Goal: Navigation & Orientation: Find specific page/section

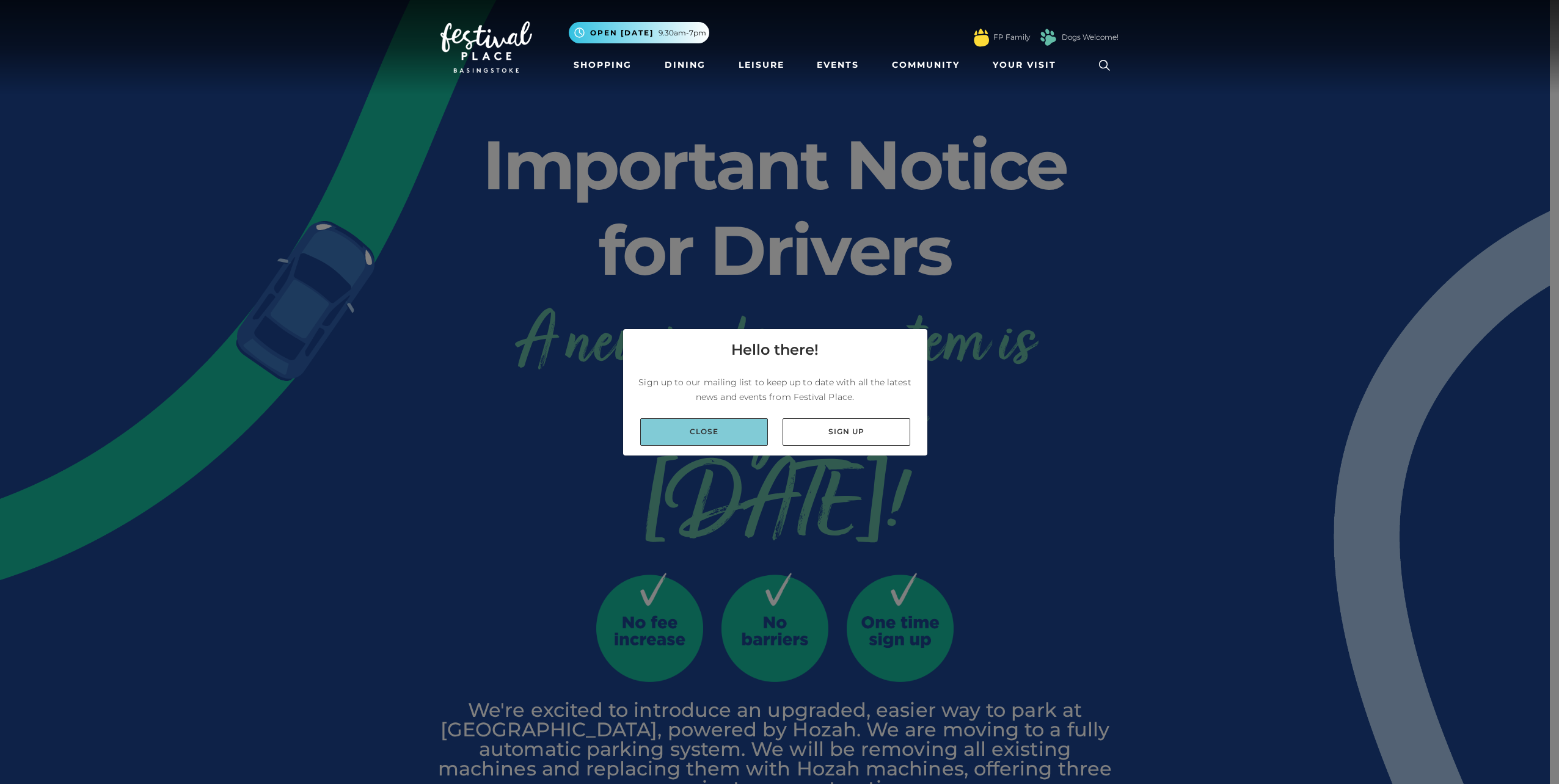
click at [727, 427] on link "Close" at bounding box center [704, 432] width 127 height 28
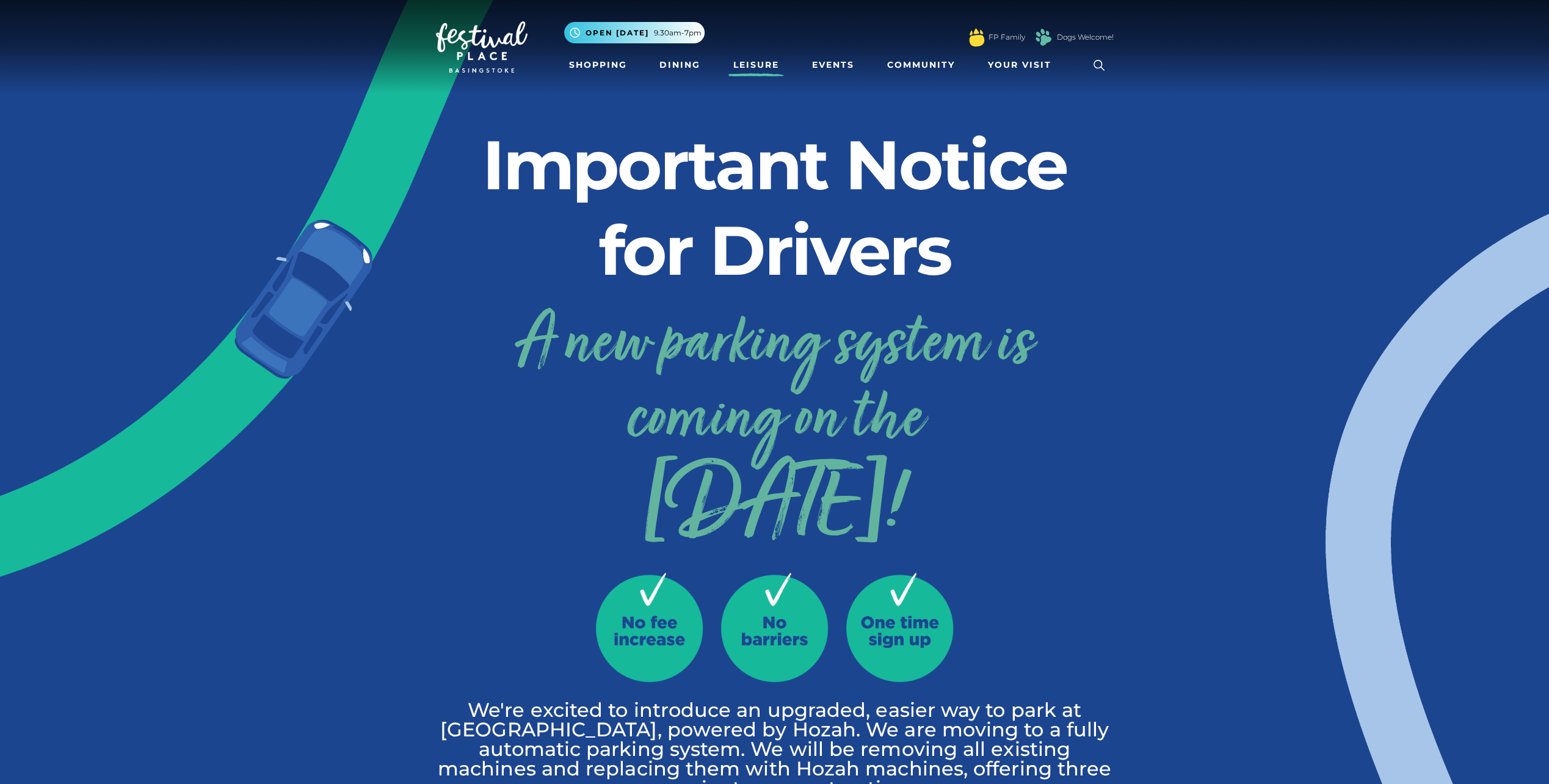
click at [751, 69] on link "Leisure" at bounding box center [756, 65] width 55 height 23
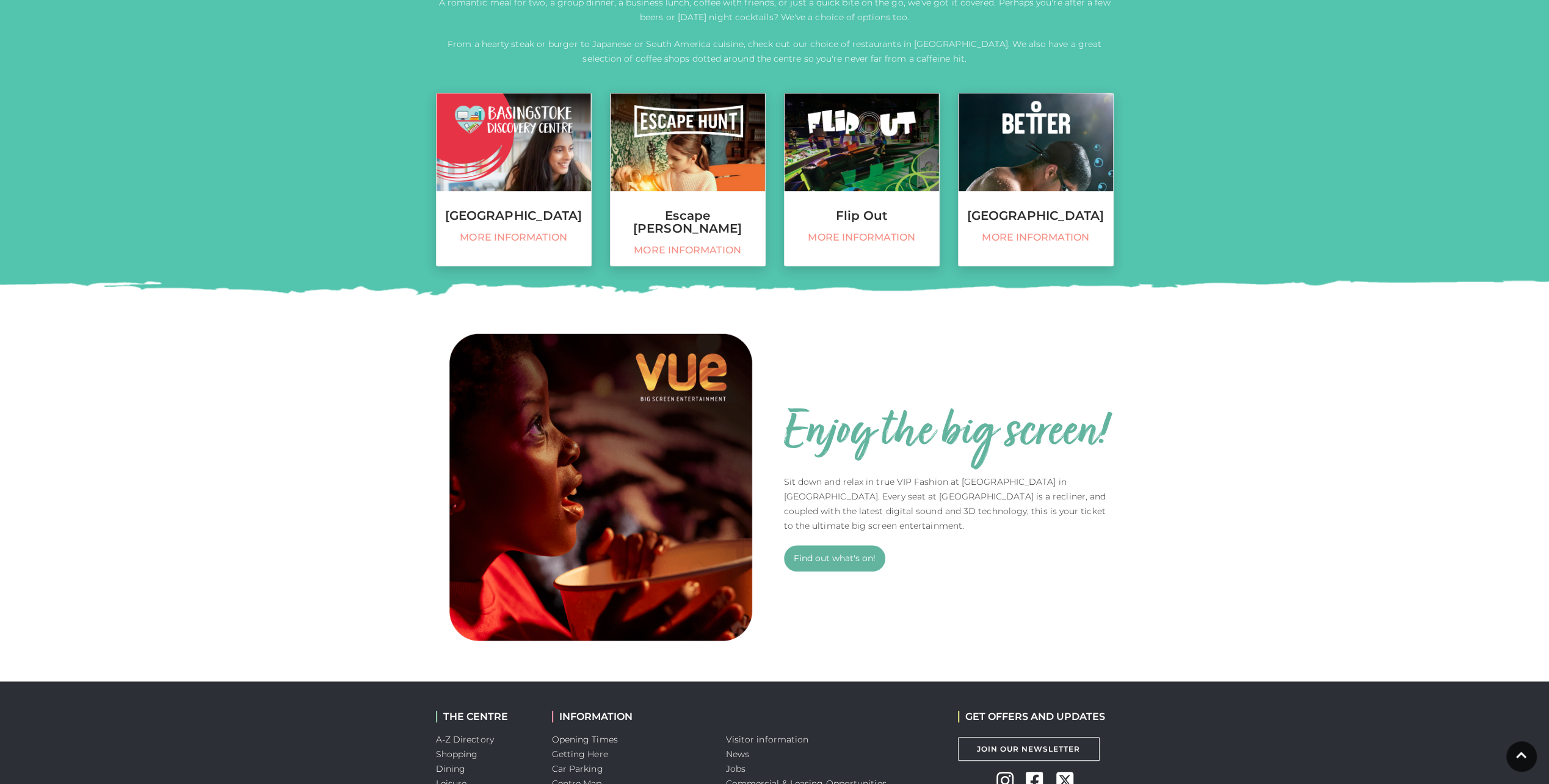
scroll to position [666, 0]
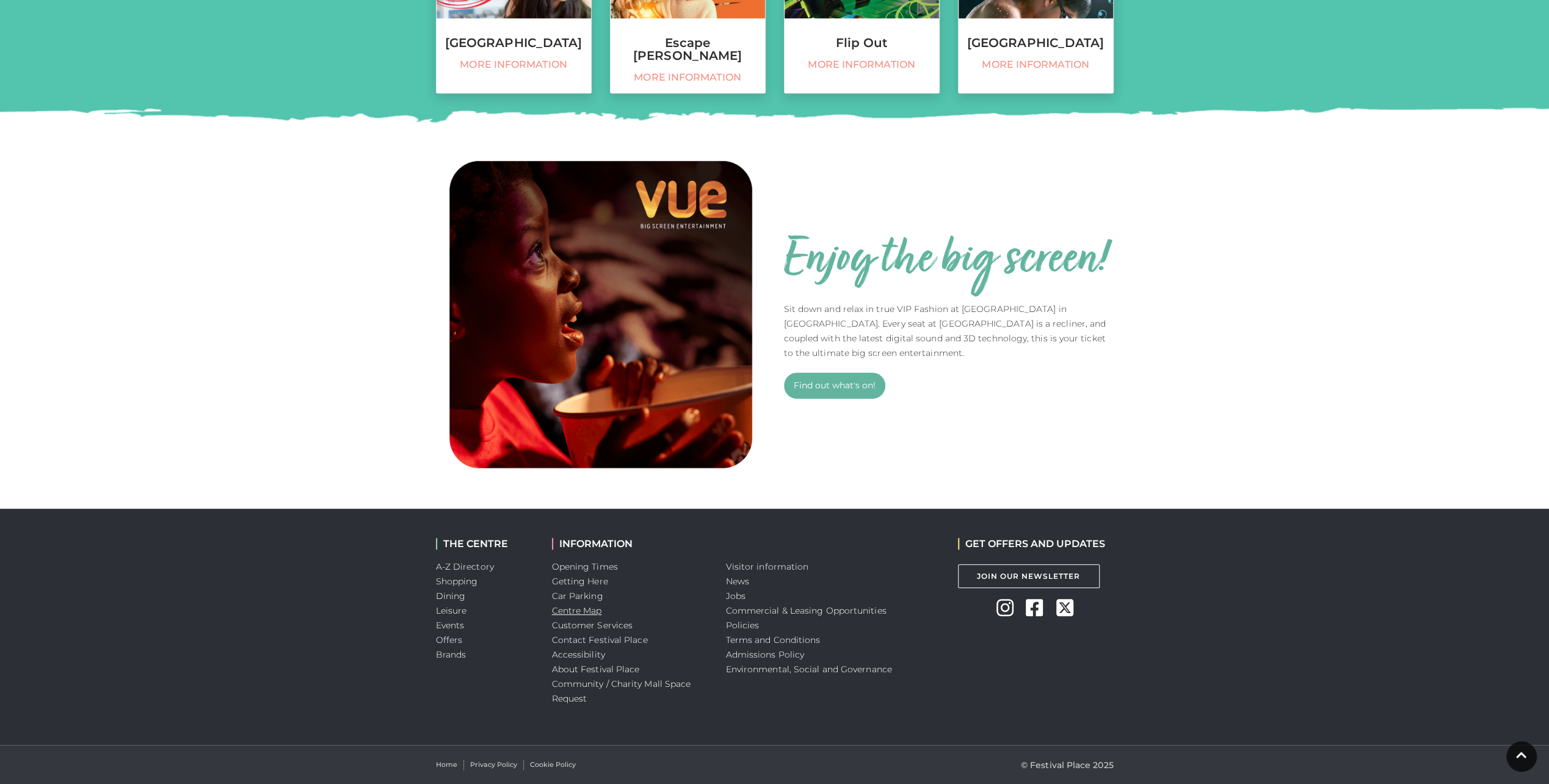
click at [585, 613] on link "Centre Map" at bounding box center [577, 611] width 50 height 11
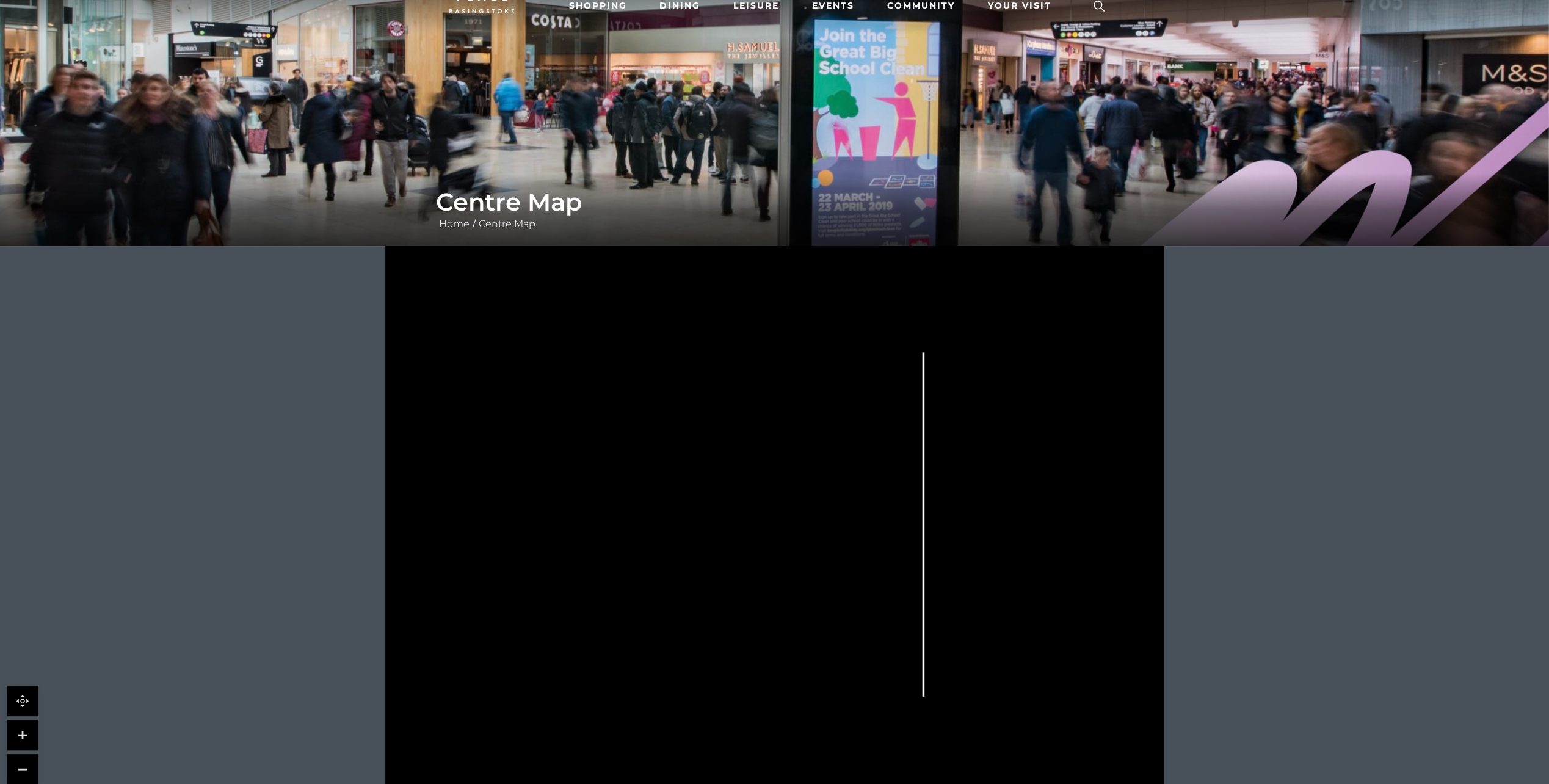
scroll to position [61, 0]
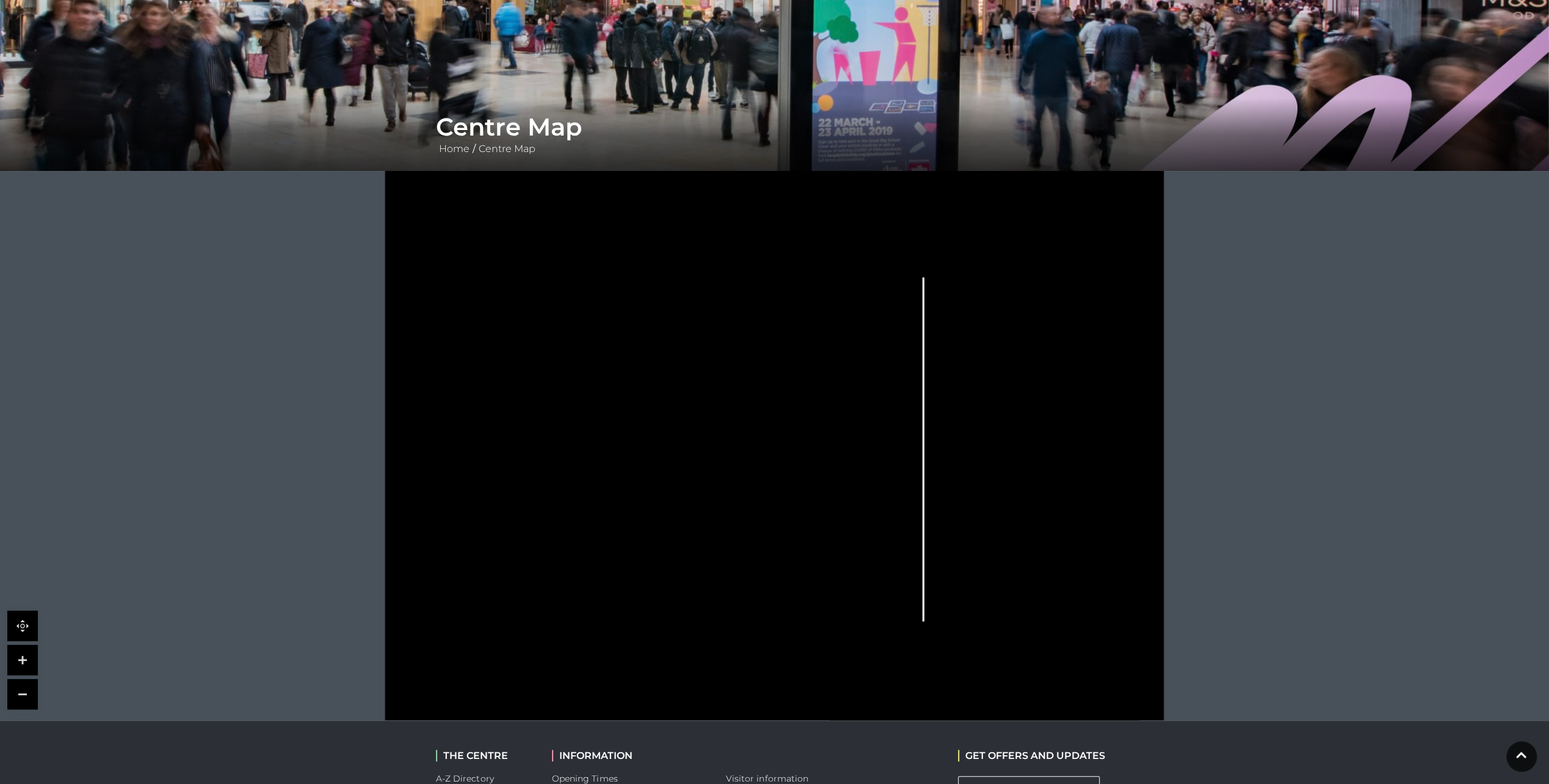
scroll to position [146, 0]
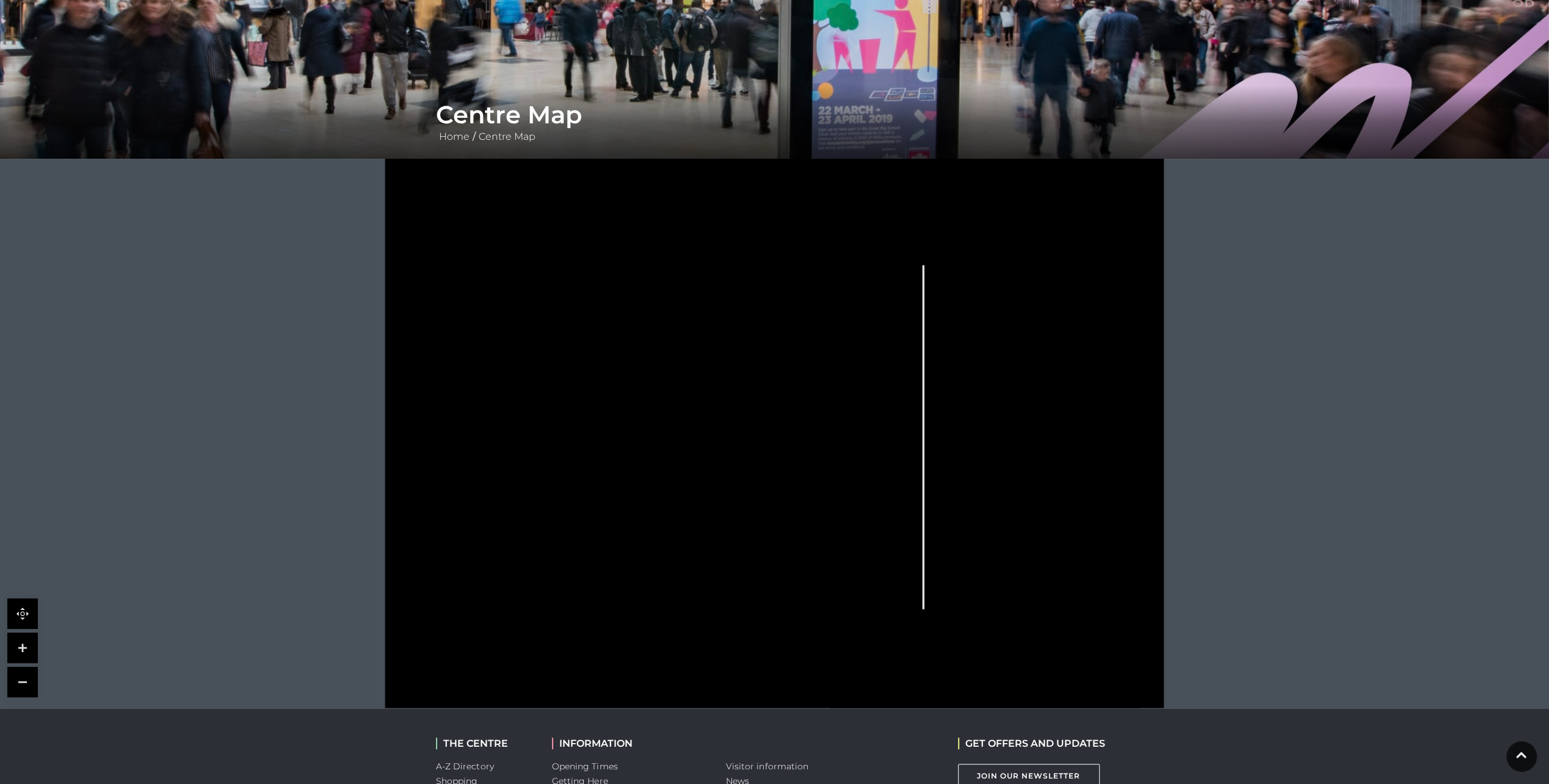
click at [32, 646] on link at bounding box center [22, 647] width 30 height 30
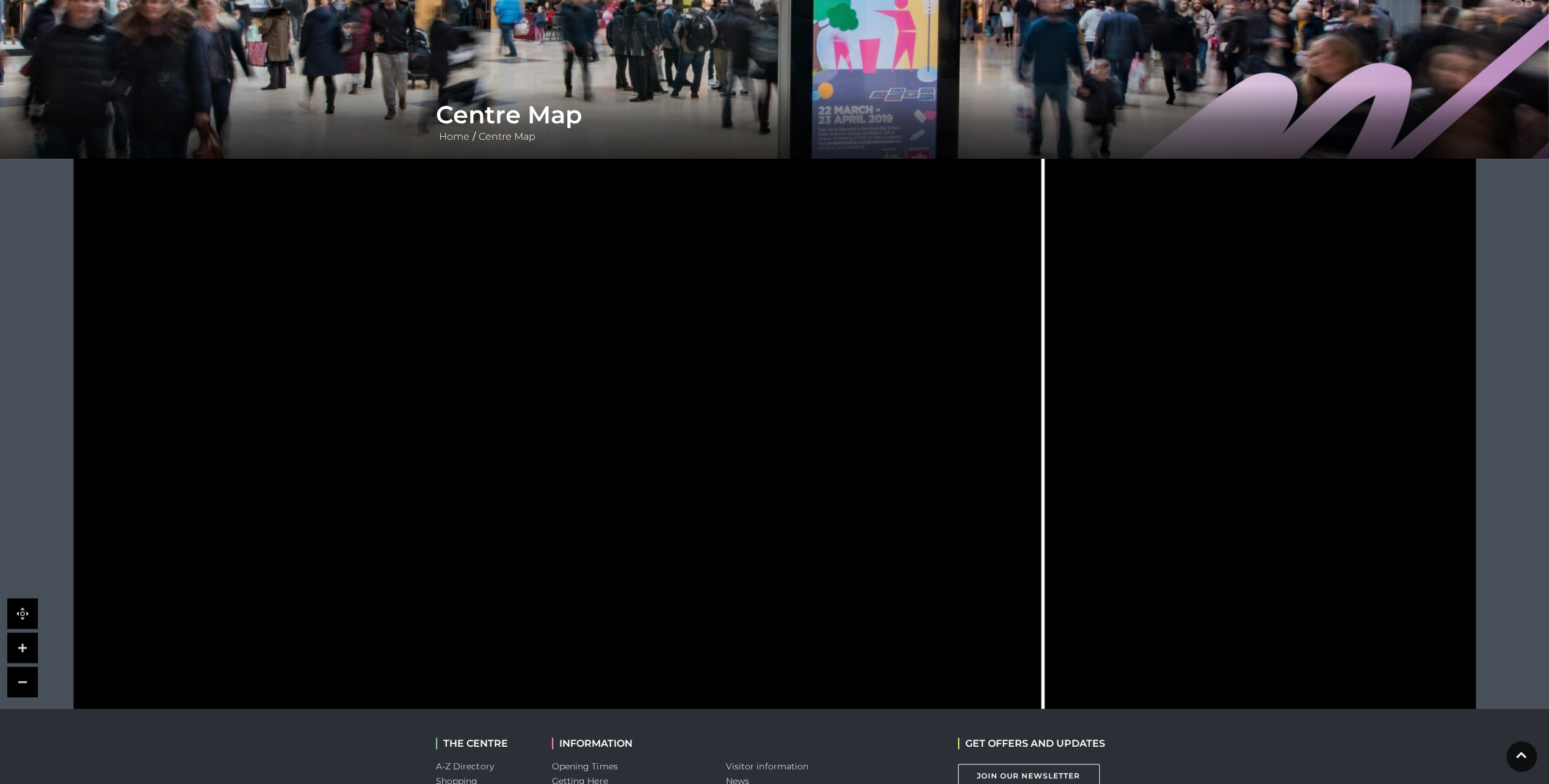
click at [32, 646] on link at bounding box center [22, 647] width 30 height 30
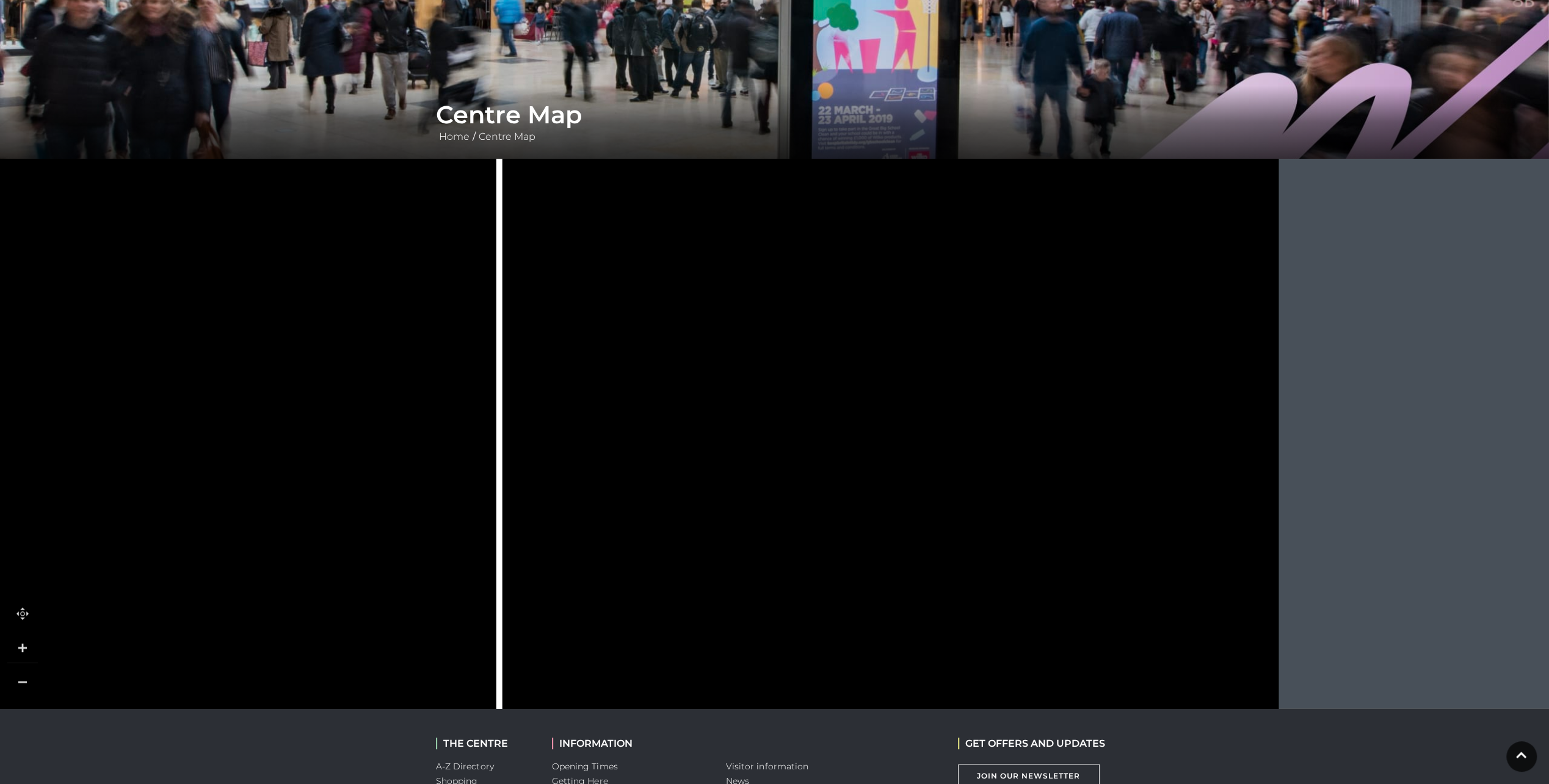
drag, startPoint x: 1079, startPoint y: 414, endPoint x: 409, endPoint y: 420, distance: 670.0
click at [409, 420] on icon at bounding box center [211, 464] width 436 height 971
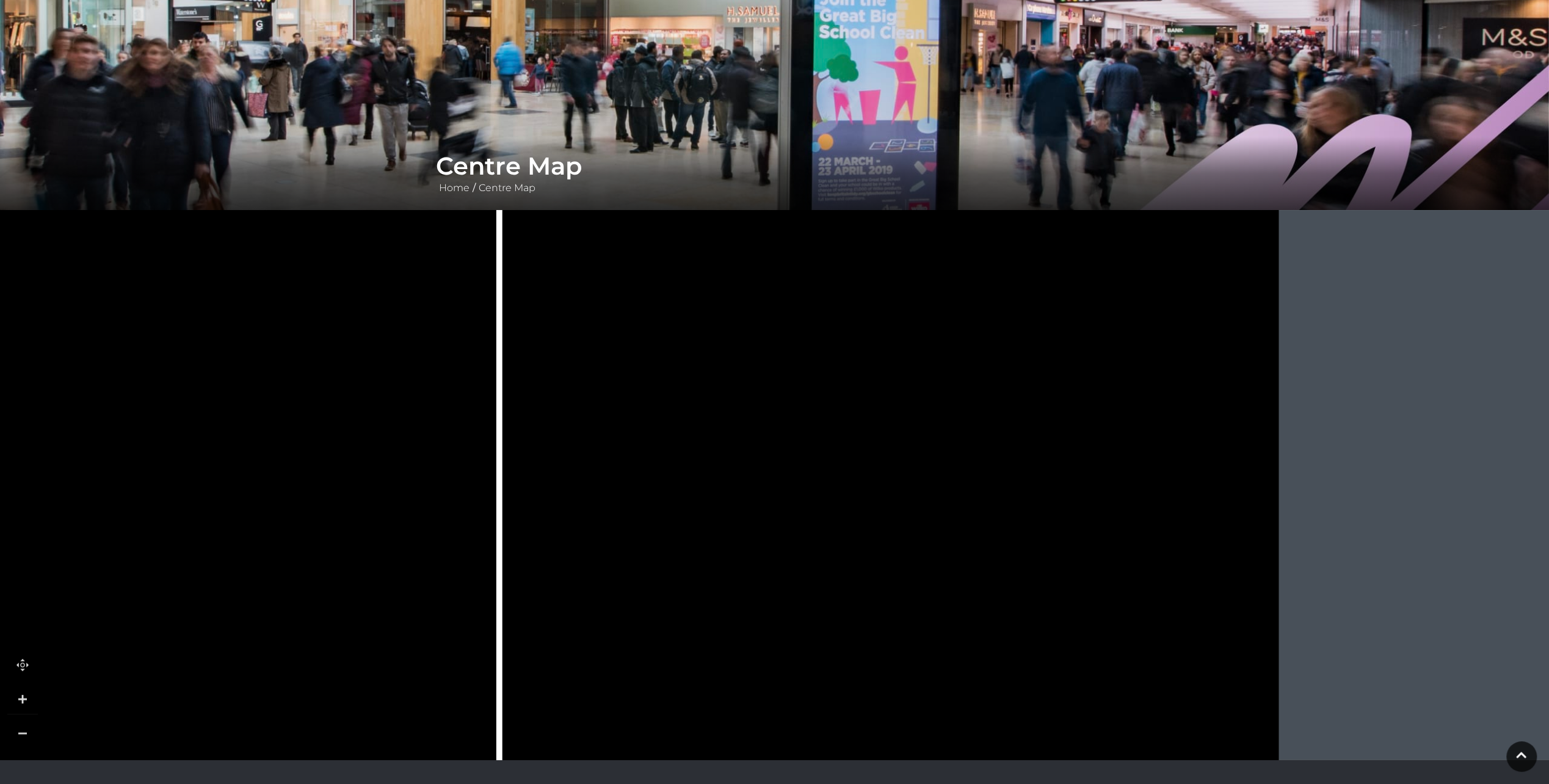
scroll to position [93, 0]
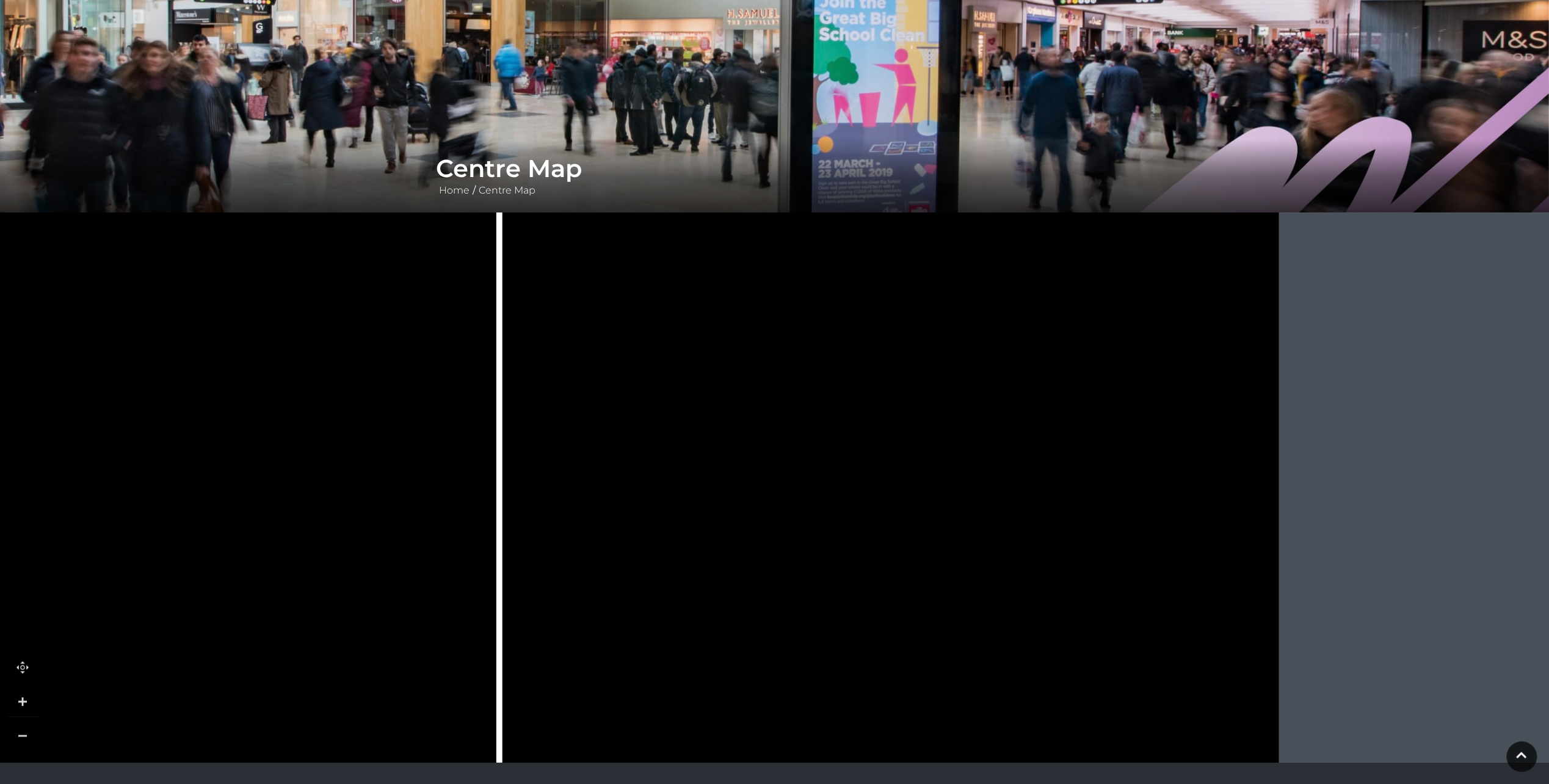
click at [1195, 455] on icon at bounding box center [16, 477] width 3166 height 1780
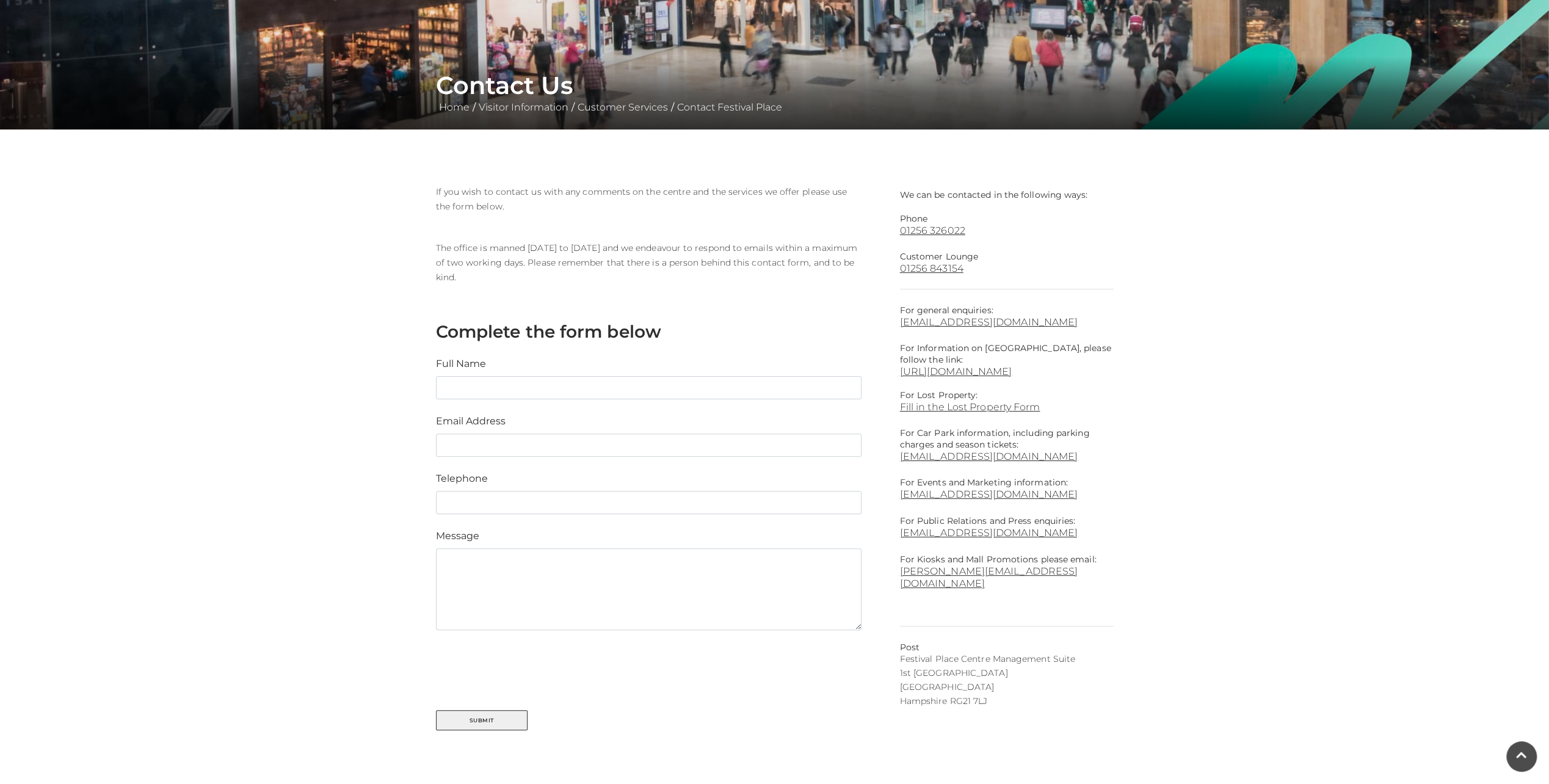
scroll to position [244, 0]
